Goal: Task Accomplishment & Management: Manage account settings

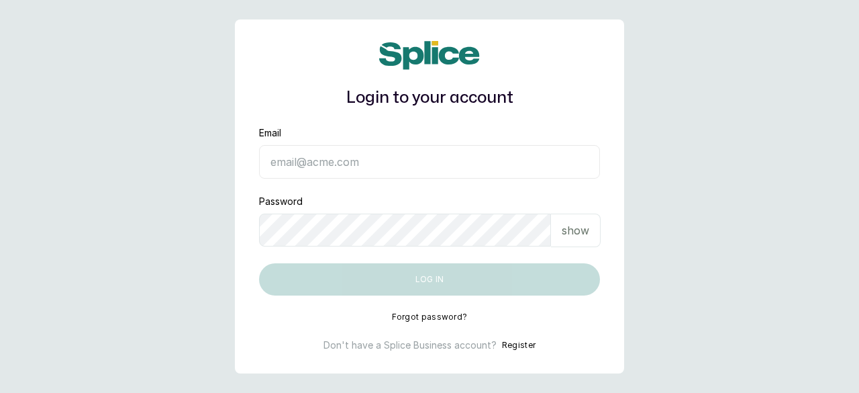
type input "[EMAIL_ADDRESS][DOMAIN_NAME]"
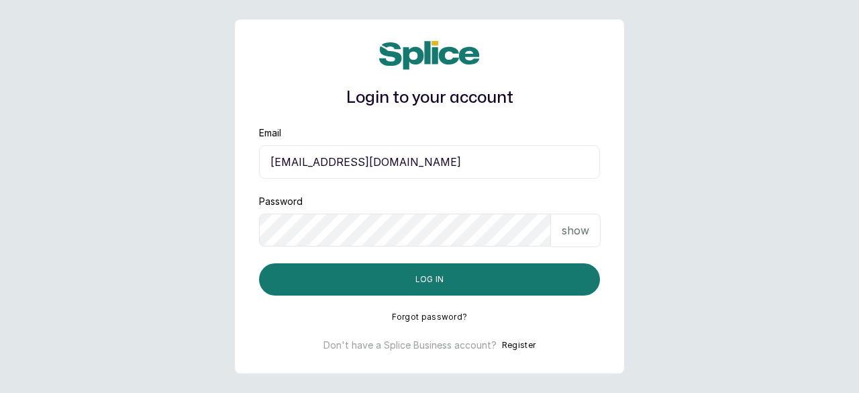
click at [570, 236] on p "show" at bounding box center [576, 230] width 28 height 16
drag, startPoint x: 442, startPoint y: 272, endPoint x: 162, endPoint y: 244, distance: 280.6
click at [162, 244] on main "Login to your account Email [EMAIL_ADDRESS][DOMAIN_NAME] Password hide Log in F…" at bounding box center [429, 196] width 859 height 393
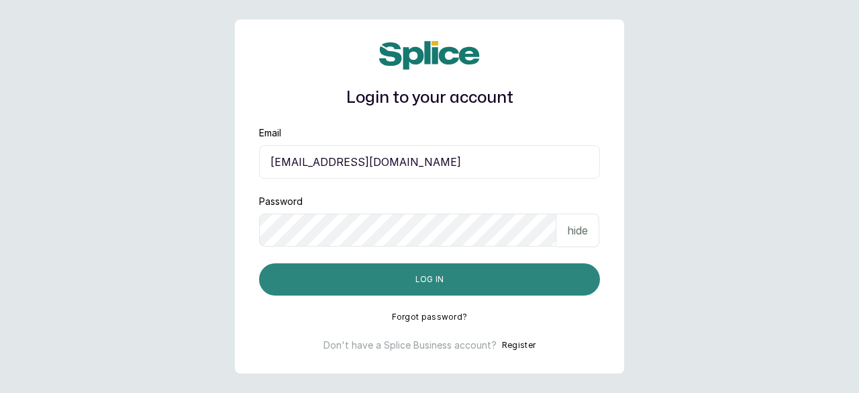
click at [337, 283] on button "Log in" at bounding box center [429, 279] width 341 height 32
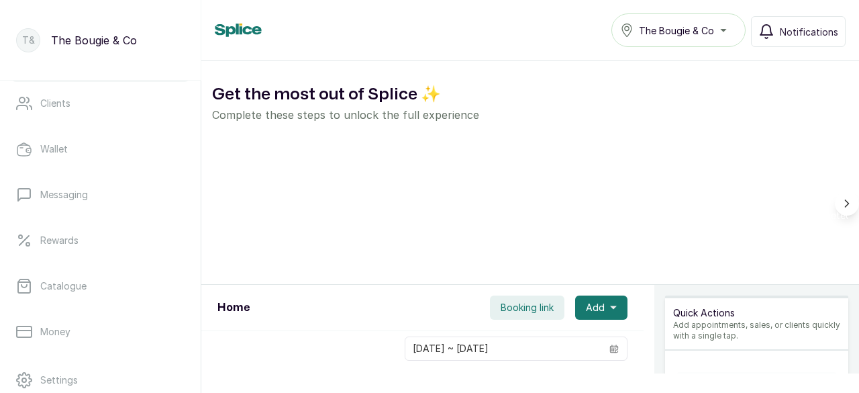
scroll to position [291, 0]
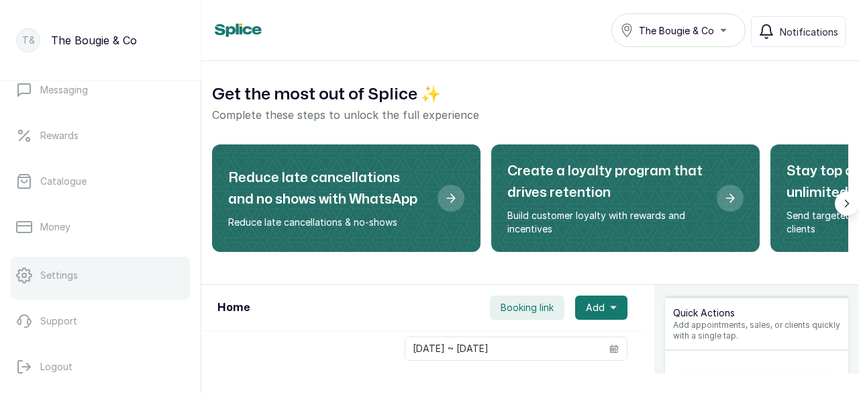
click at [47, 270] on p "Settings" at bounding box center [59, 274] width 38 height 13
